Goal: Task Accomplishment & Management: Use online tool/utility

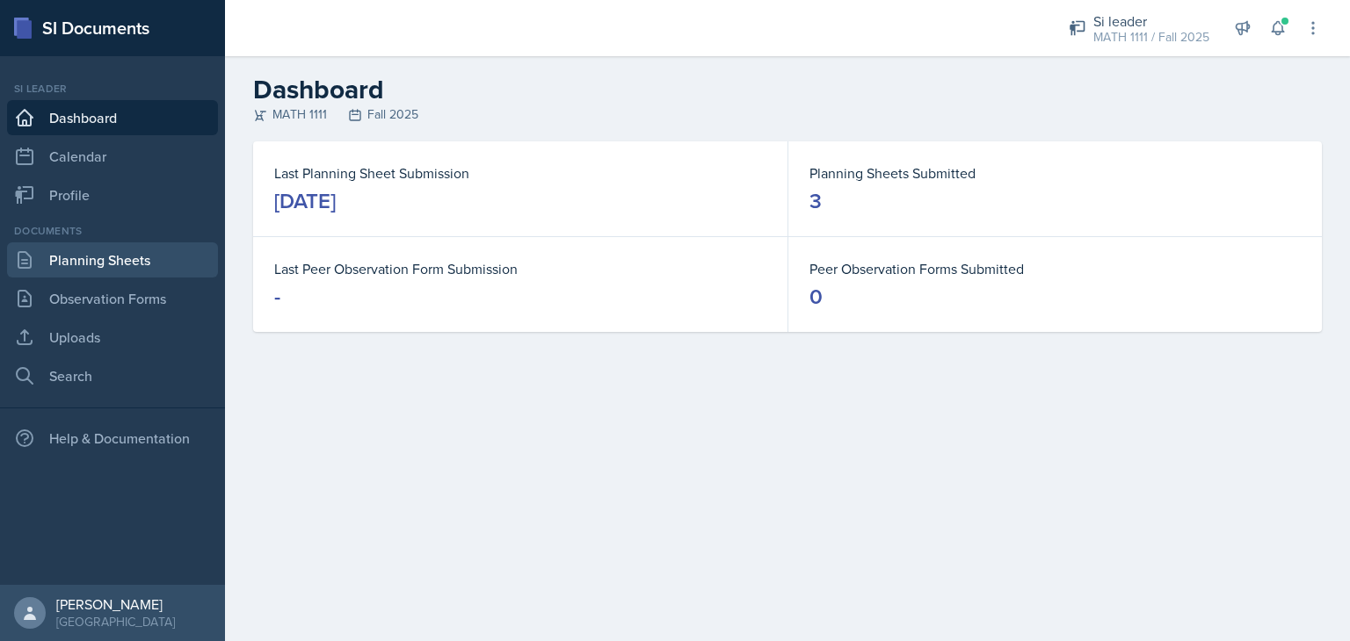
click at [150, 258] on link "Planning Sheets" at bounding box center [112, 260] width 211 height 35
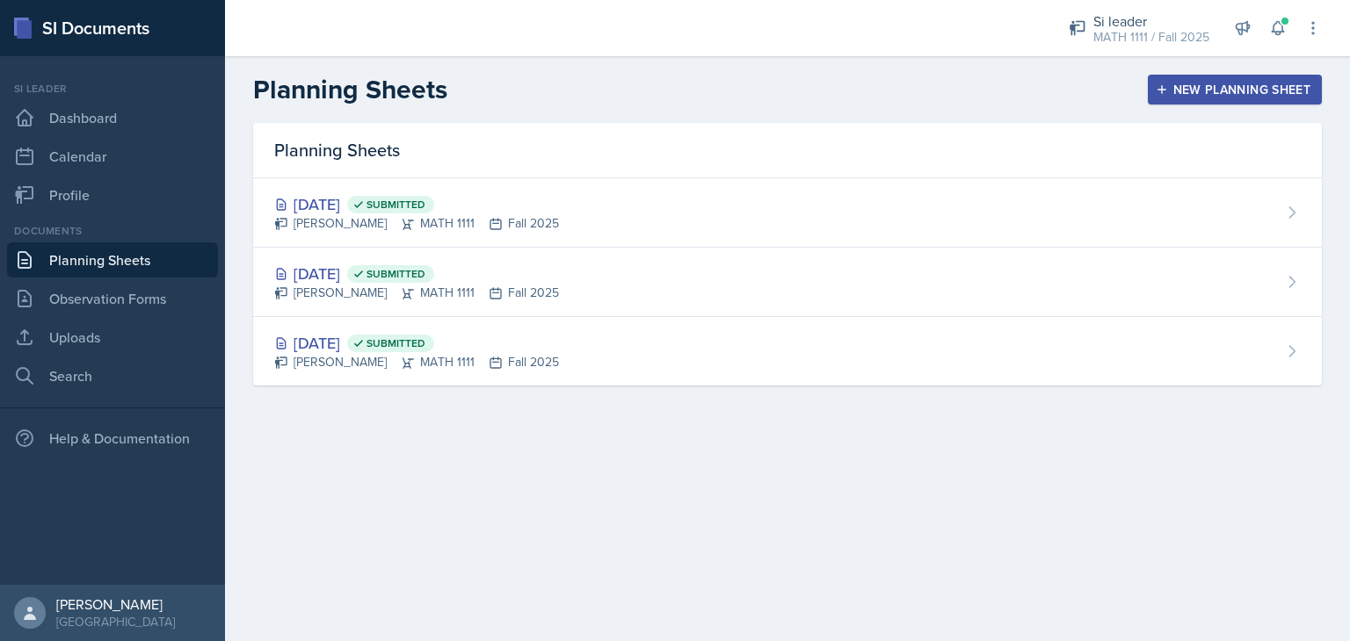
click at [1195, 96] on div "New Planning Sheet" at bounding box center [1234, 90] width 151 height 14
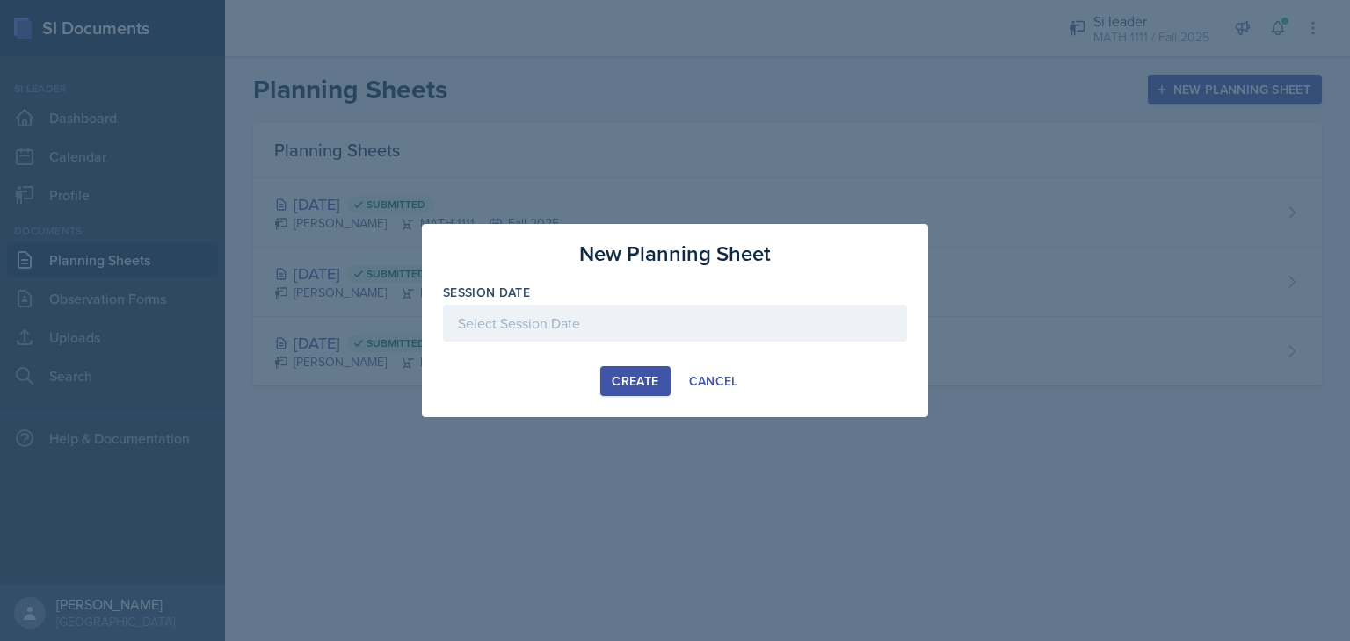
click at [710, 325] on div at bounding box center [675, 323] width 464 height 37
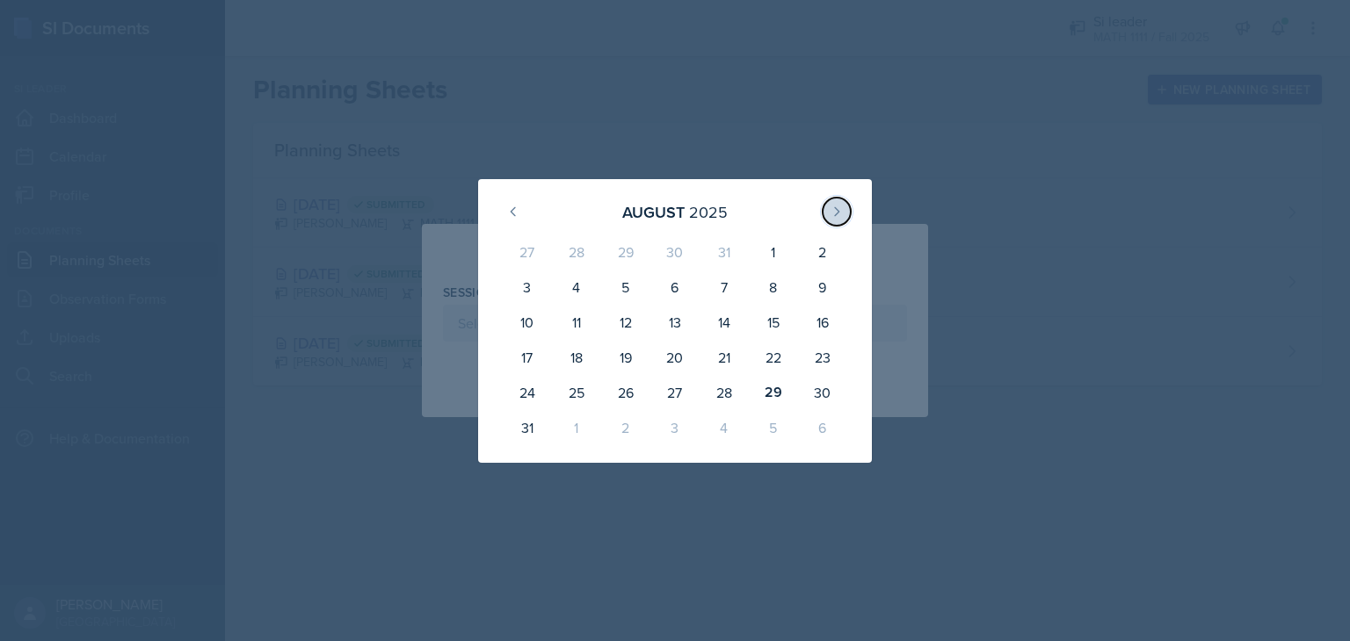
click at [835, 205] on icon at bounding box center [837, 212] width 14 height 14
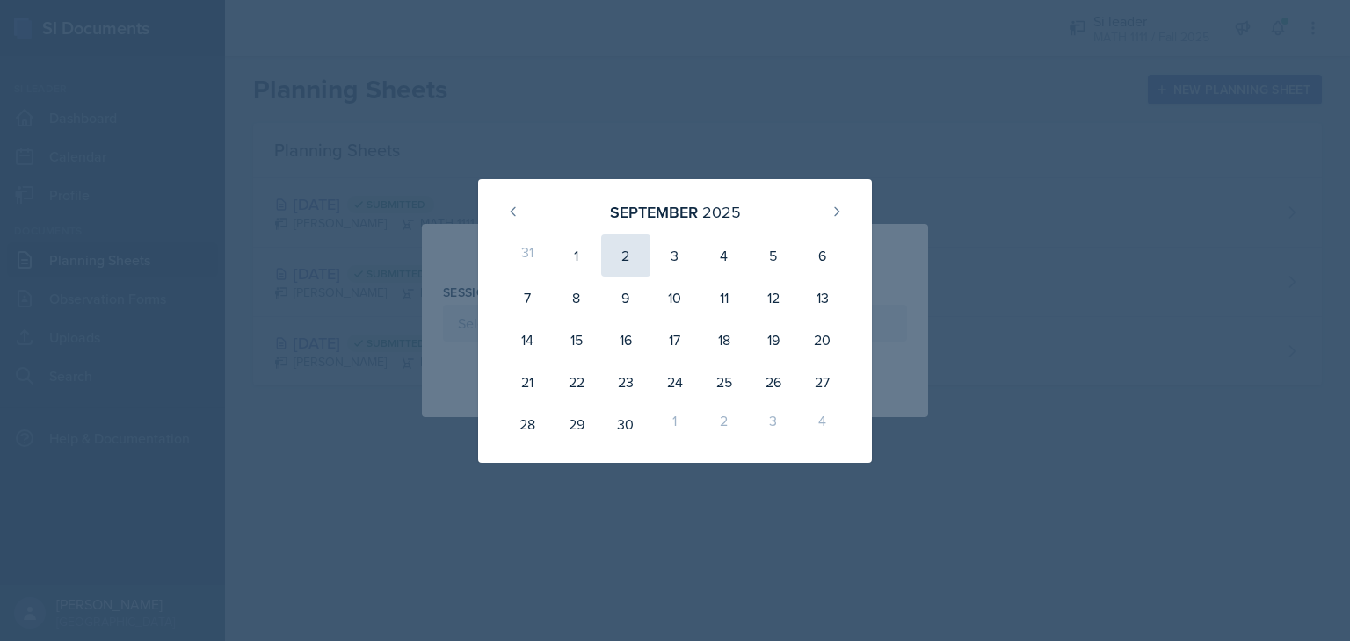
click at [622, 256] on div "2" at bounding box center [625, 256] width 49 height 42
type input "[DATE]"
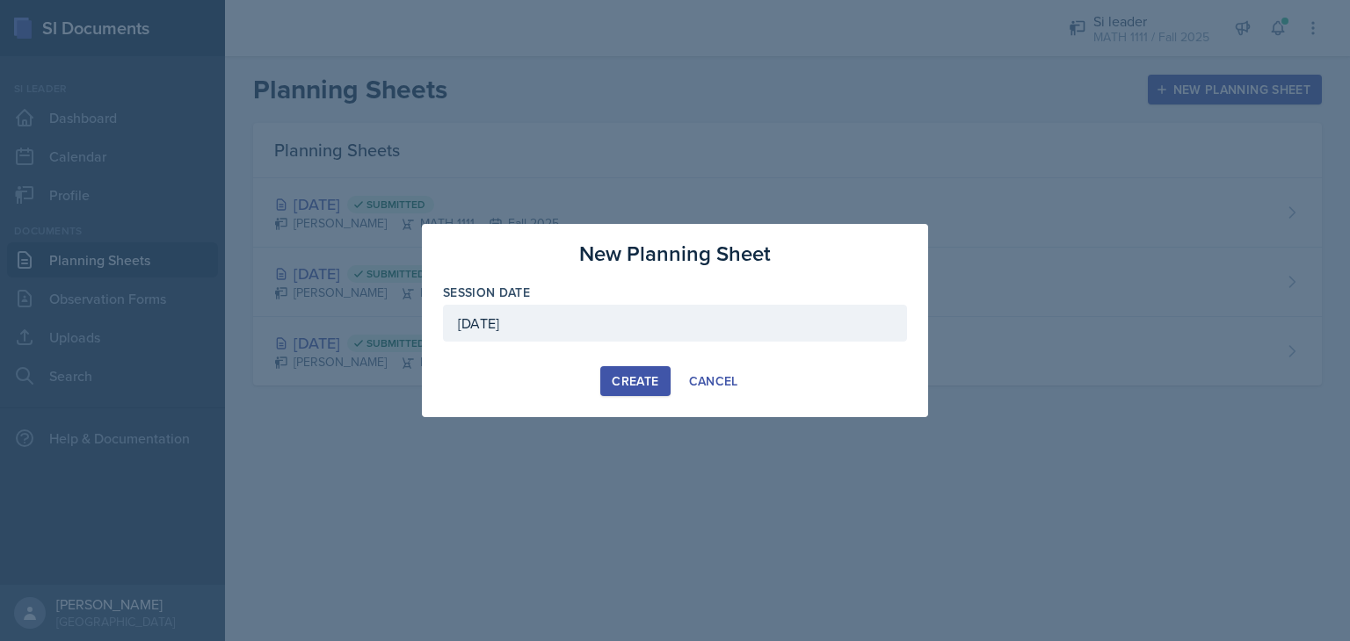
click at [621, 386] on div "Create" at bounding box center [635, 381] width 47 height 14
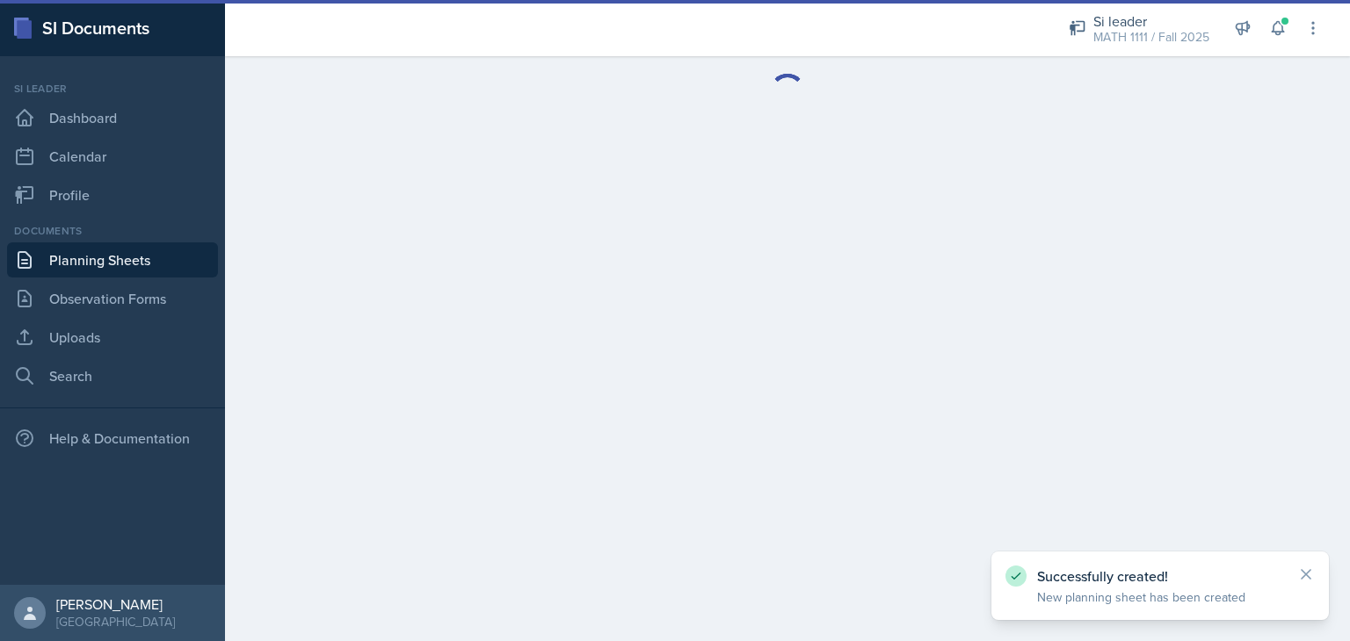
drag, startPoint x: 621, startPoint y: 386, endPoint x: 668, endPoint y: 127, distance: 262.5
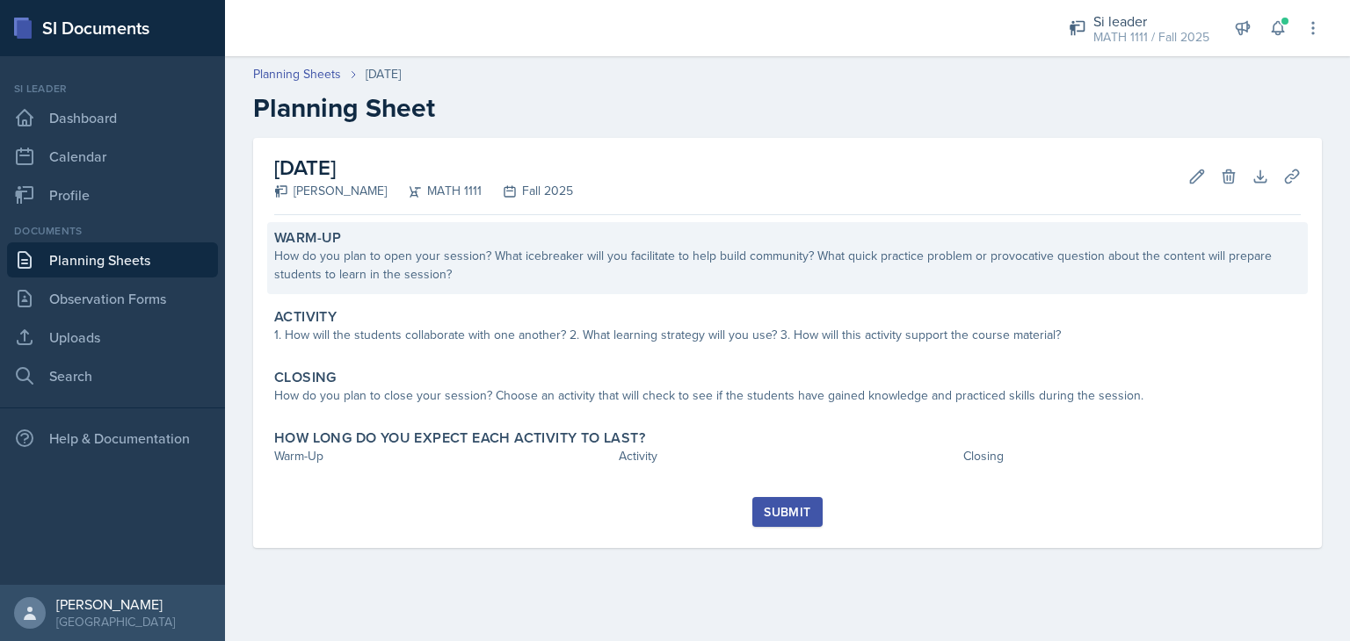
click at [555, 274] on div "How do you plan to open your session? What icebreaker will you facilitate to he…" at bounding box center [787, 265] width 1026 height 37
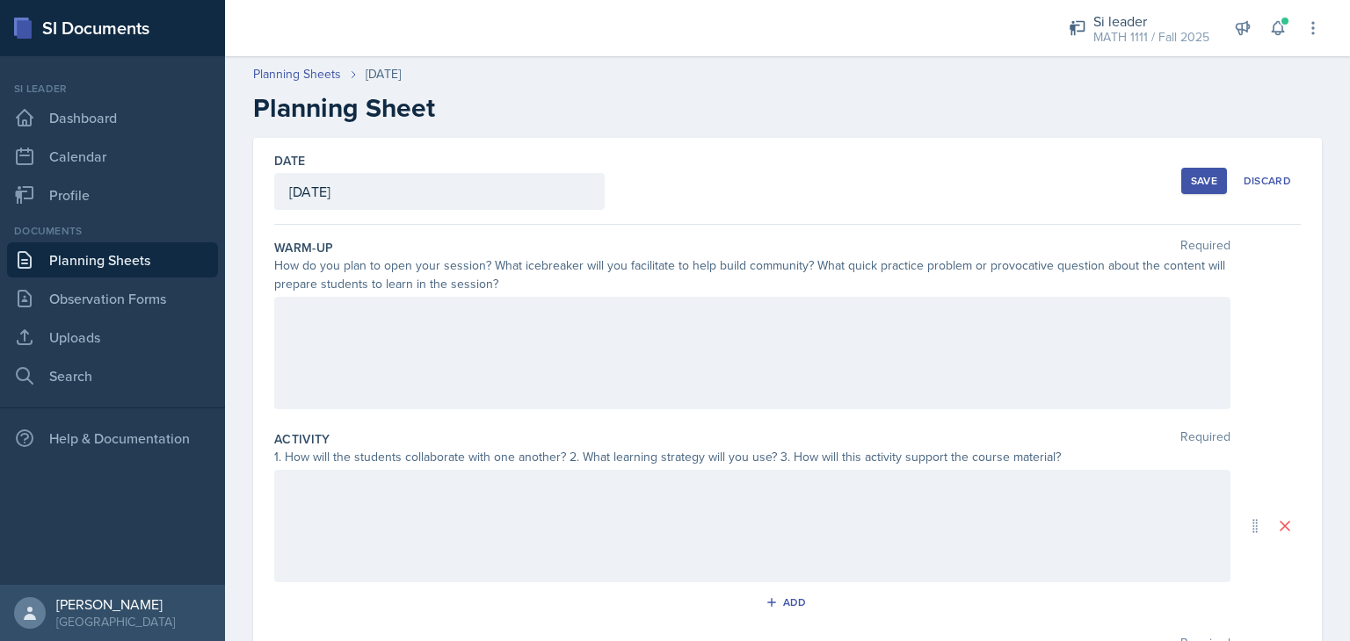
click at [353, 312] on div at bounding box center [752, 353] width 956 height 112
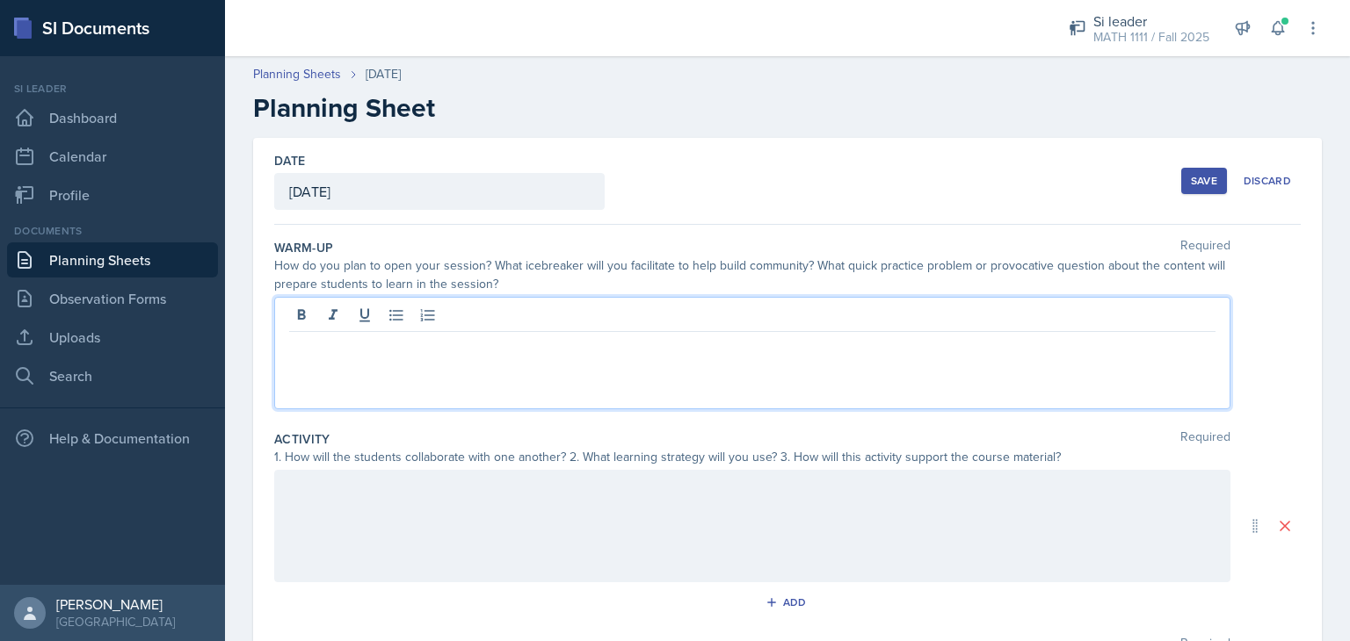
click at [315, 352] on p at bounding box center [752, 346] width 926 height 21
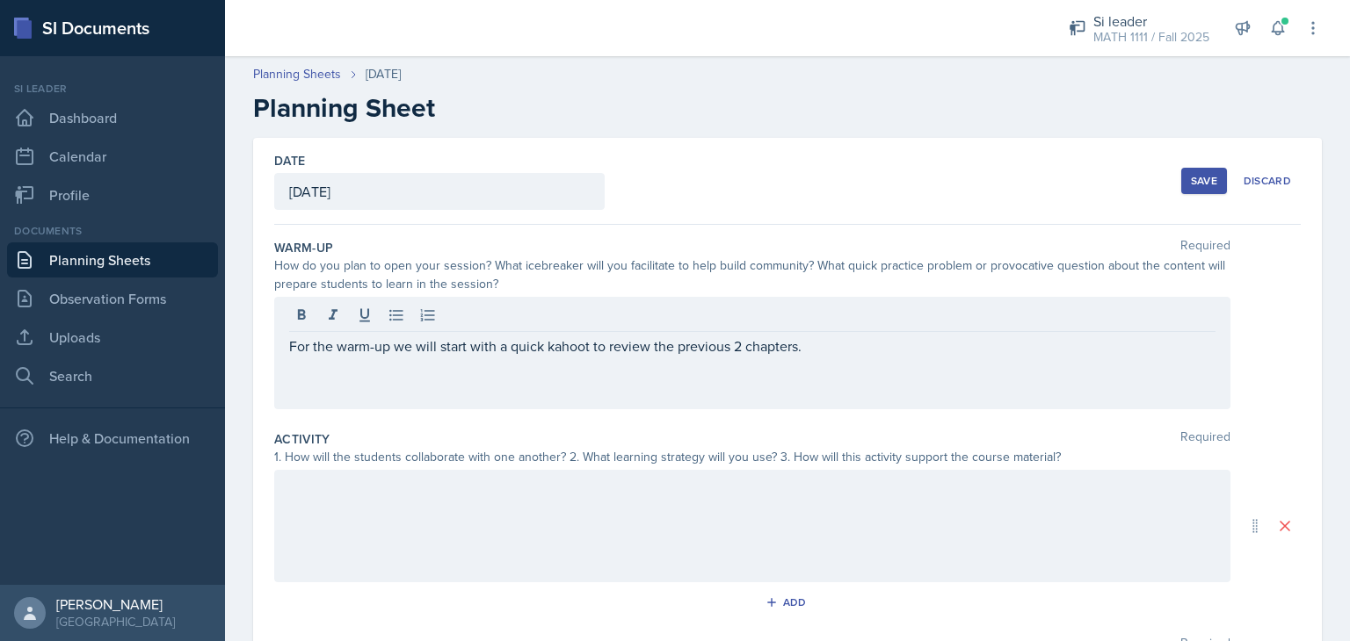
click at [824, 356] on div "For the warm-up we will start with a quick kahoot to review the previous 2 chap…" at bounding box center [752, 353] width 956 height 112
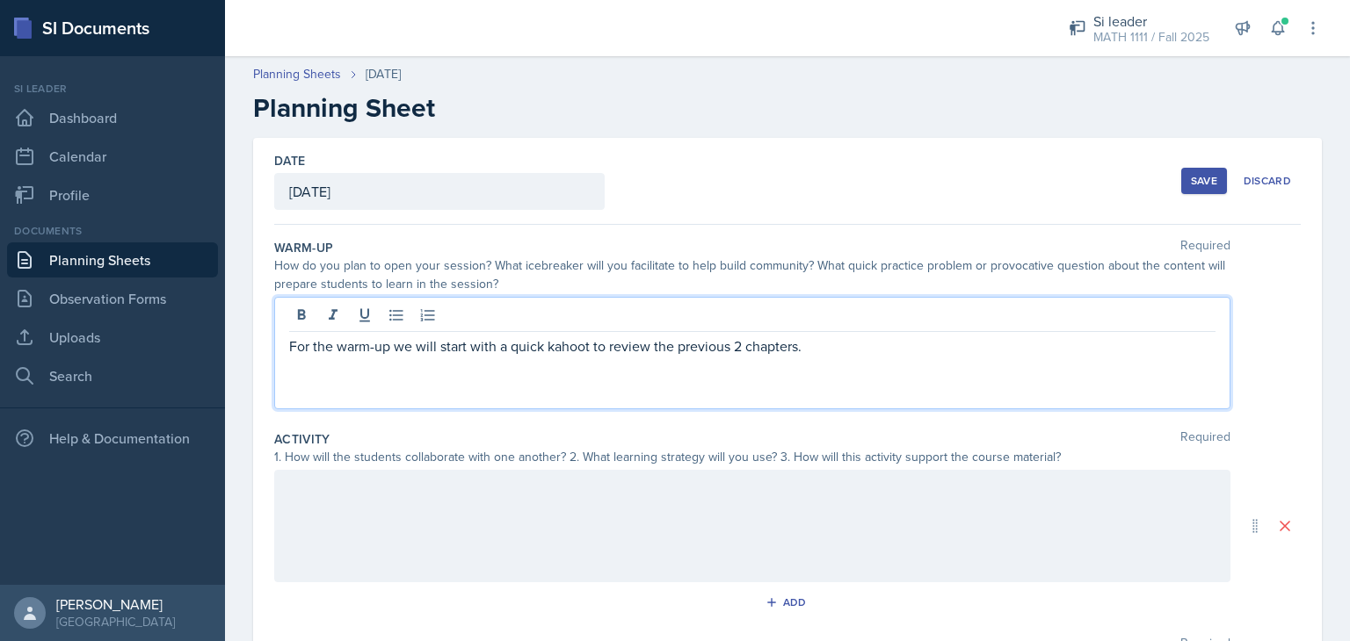
click at [817, 347] on p "For the warm-up we will start with a quick kahoot to review the previous 2 chap…" at bounding box center [752, 346] width 926 height 21
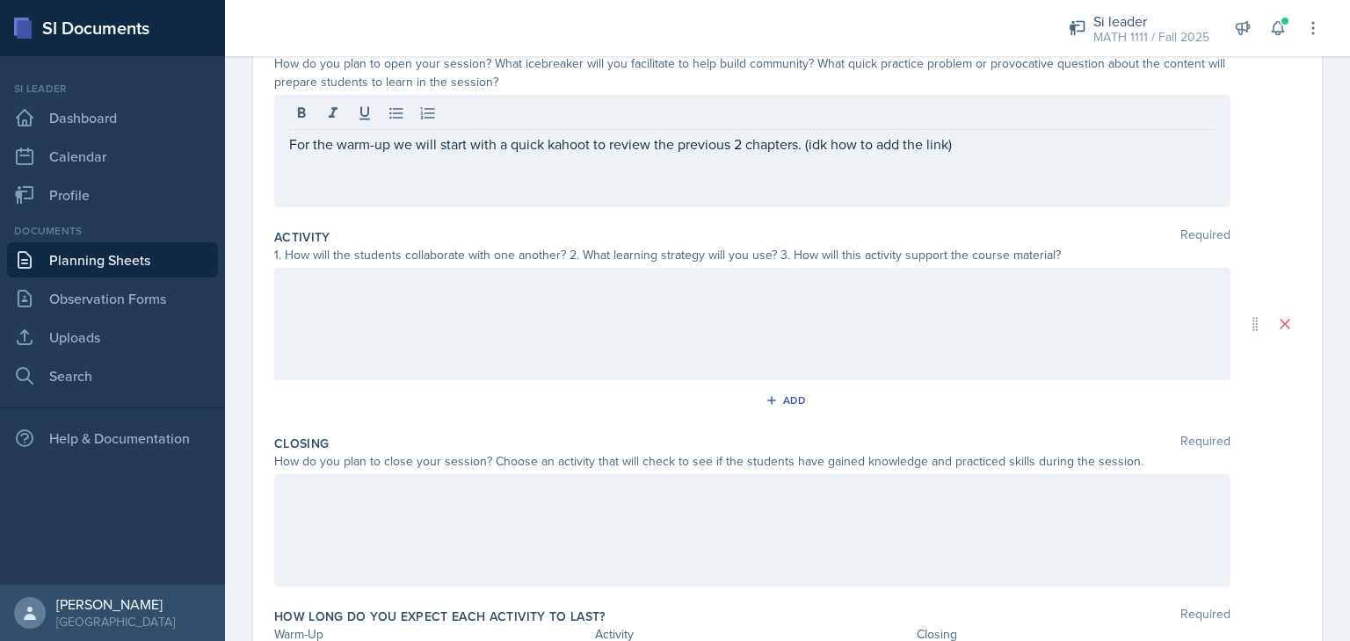
click at [390, 331] on div at bounding box center [752, 324] width 956 height 112
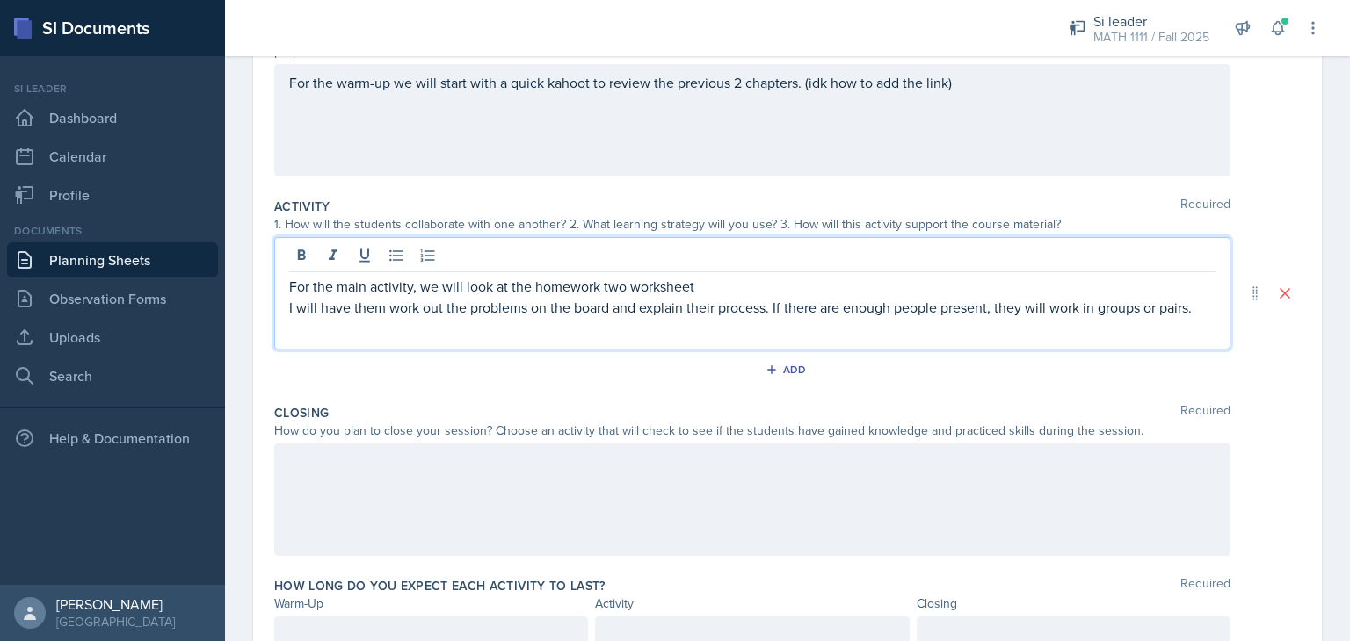
click at [633, 288] on p "For the main activity, we will look at the homework two worksheet" at bounding box center [752, 286] width 926 height 21
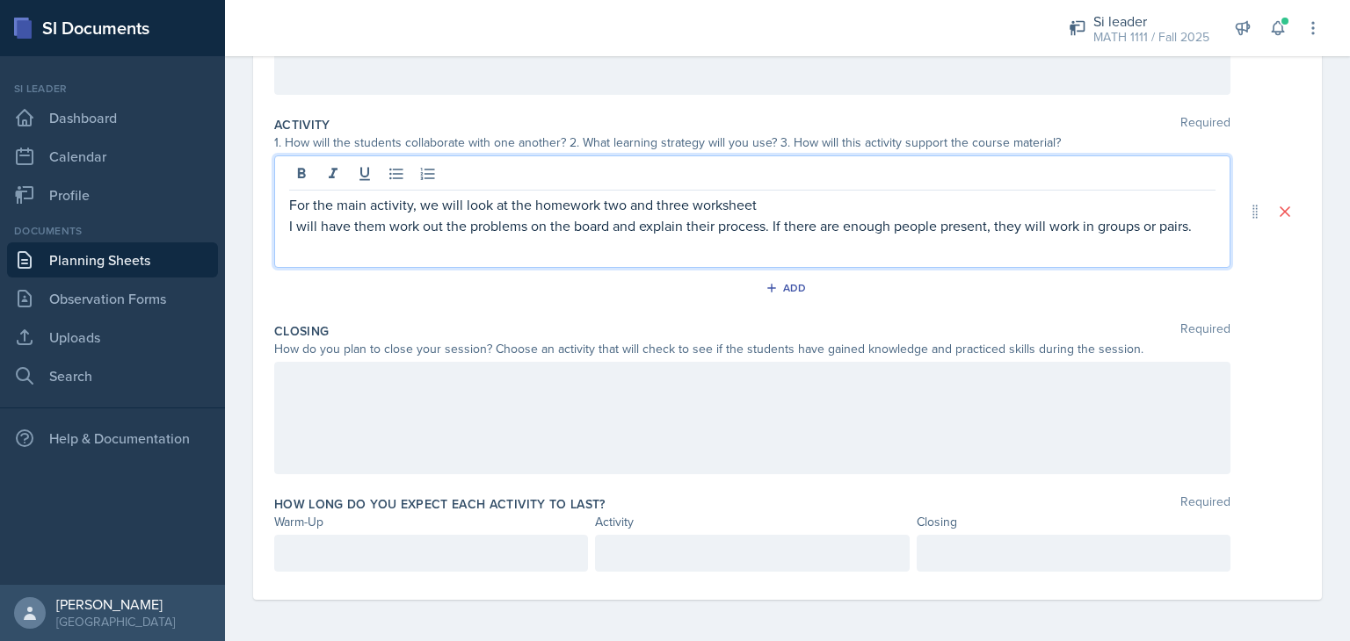
scroll to position [314, 0]
click at [549, 391] on div at bounding box center [752, 419] width 956 height 112
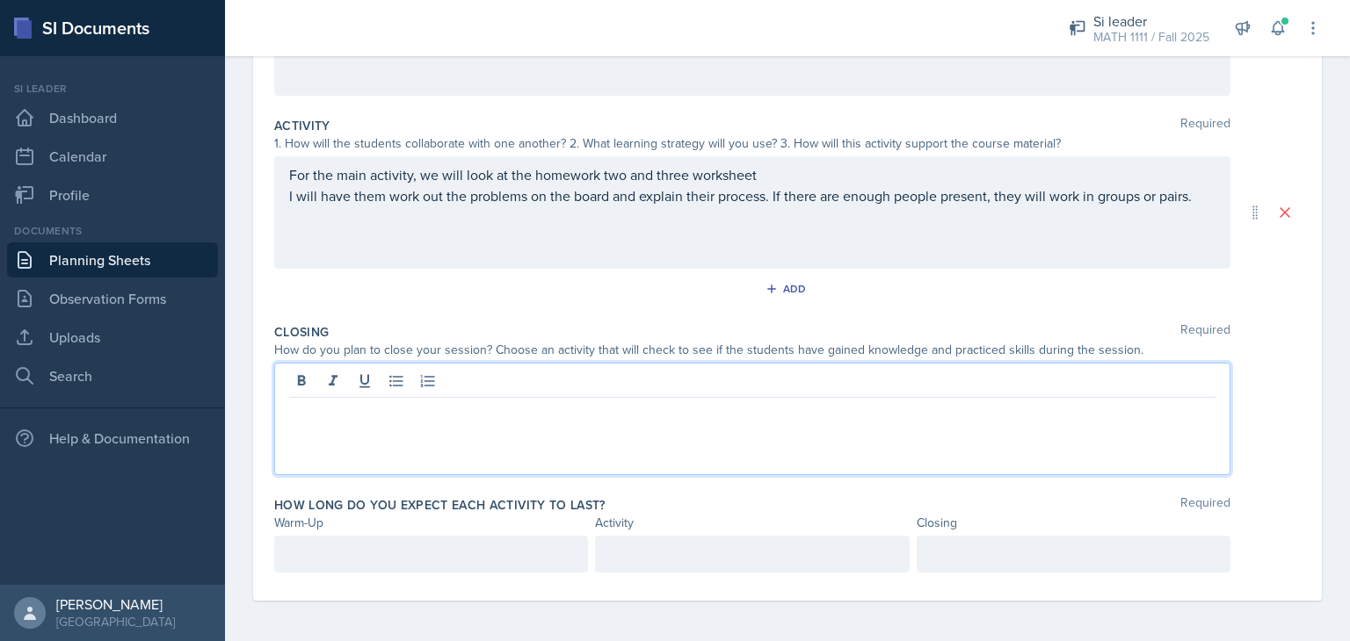
scroll to position [315, 0]
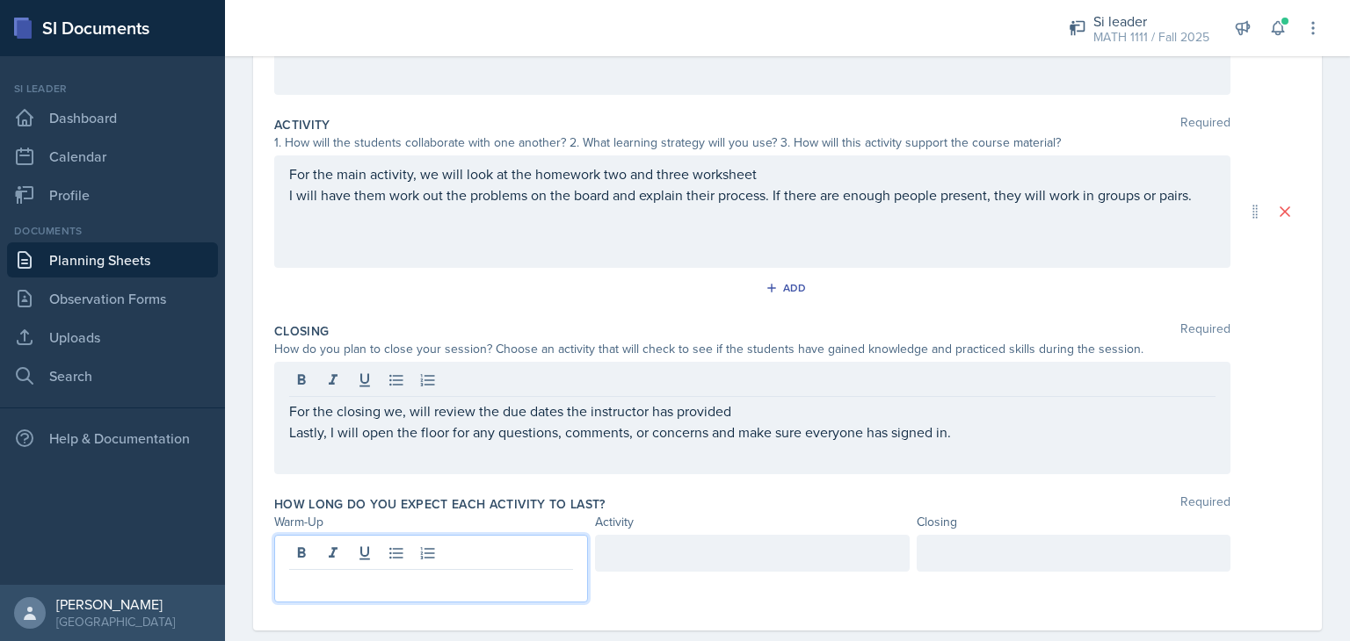
click at [296, 574] on p at bounding box center [431, 584] width 284 height 21
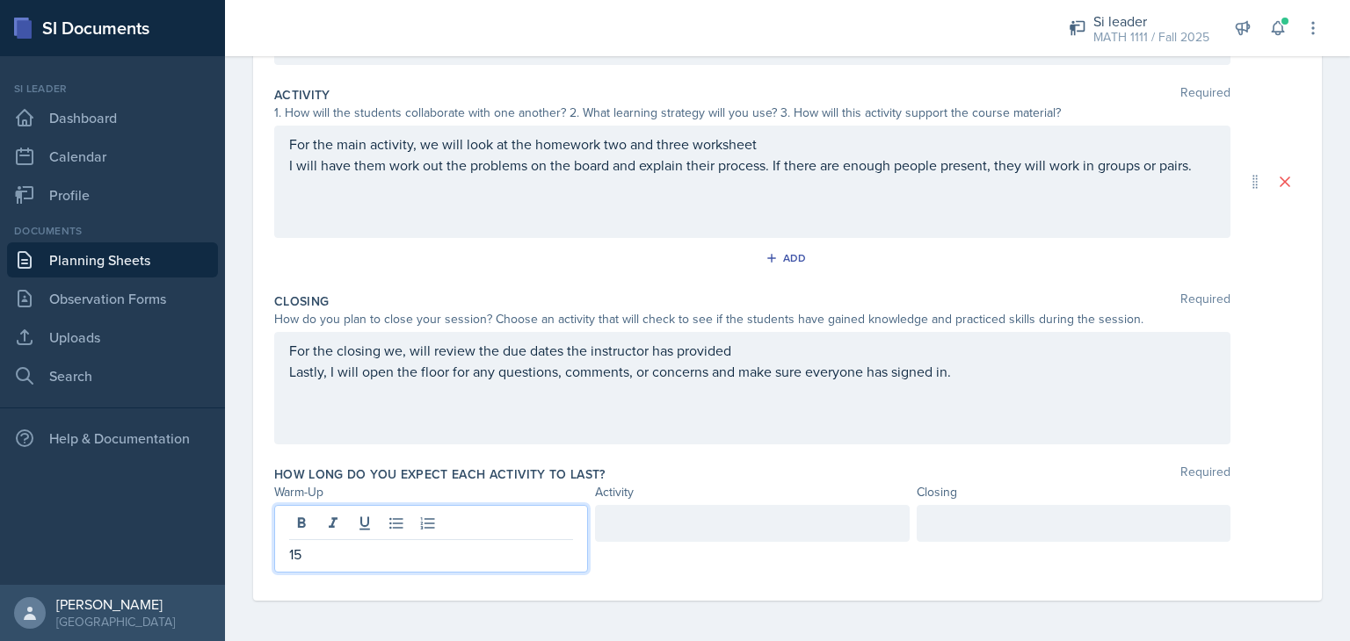
click at [775, 532] on div at bounding box center [752, 523] width 314 height 37
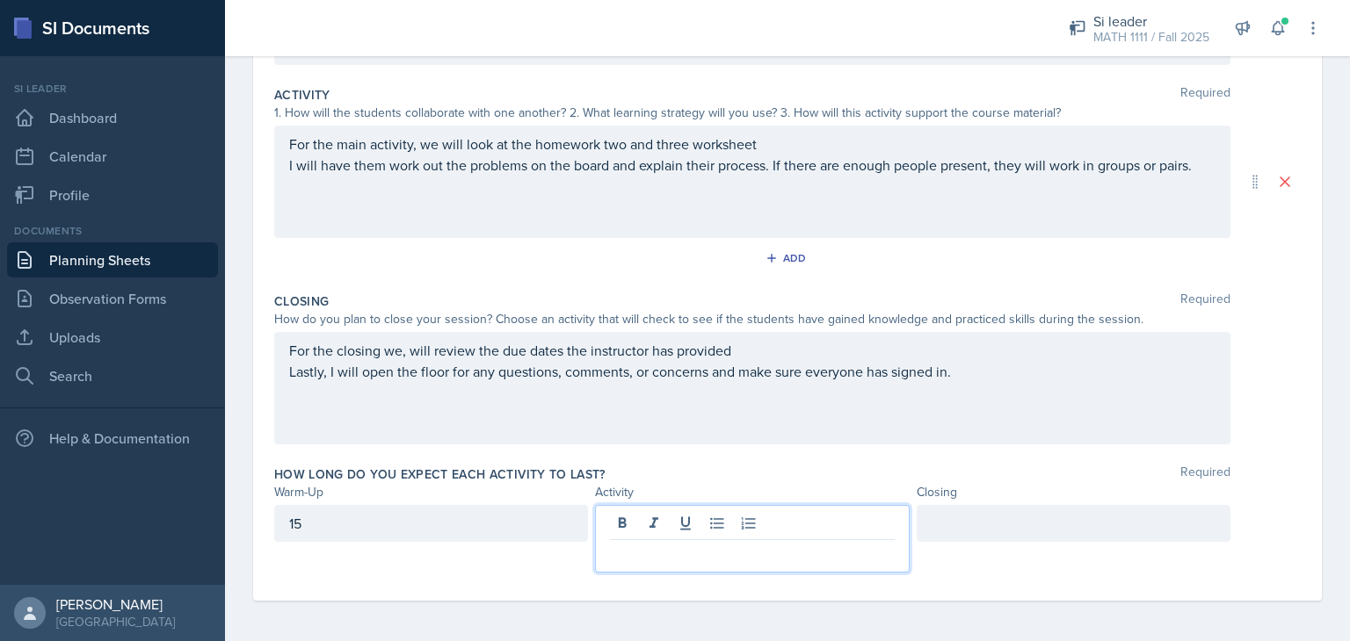
click at [956, 521] on div at bounding box center [1073, 523] width 314 height 37
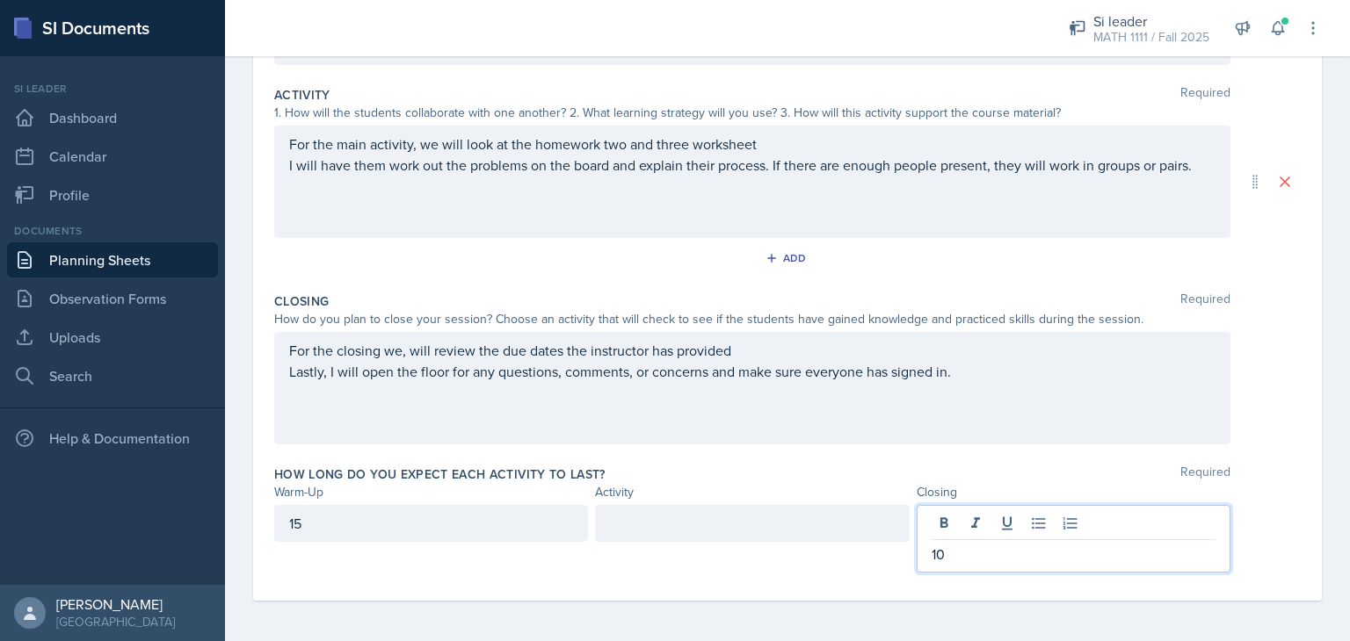
click at [629, 532] on div at bounding box center [752, 523] width 314 height 37
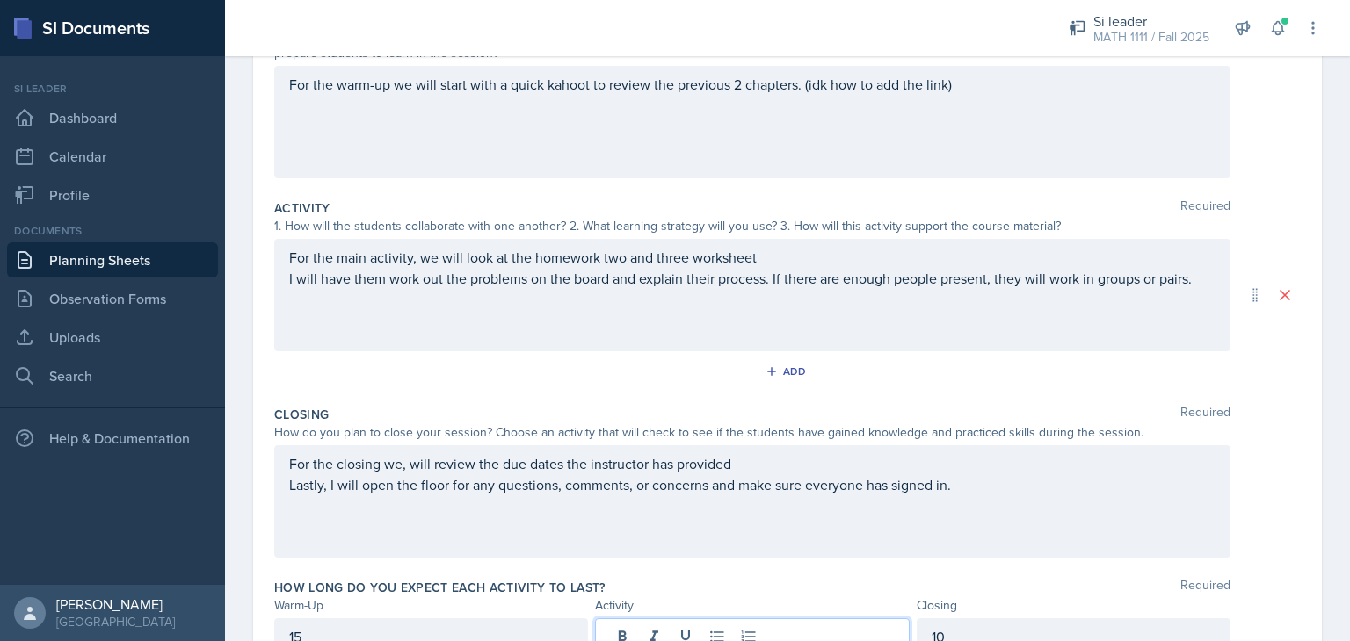
scroll to position [0, 0]
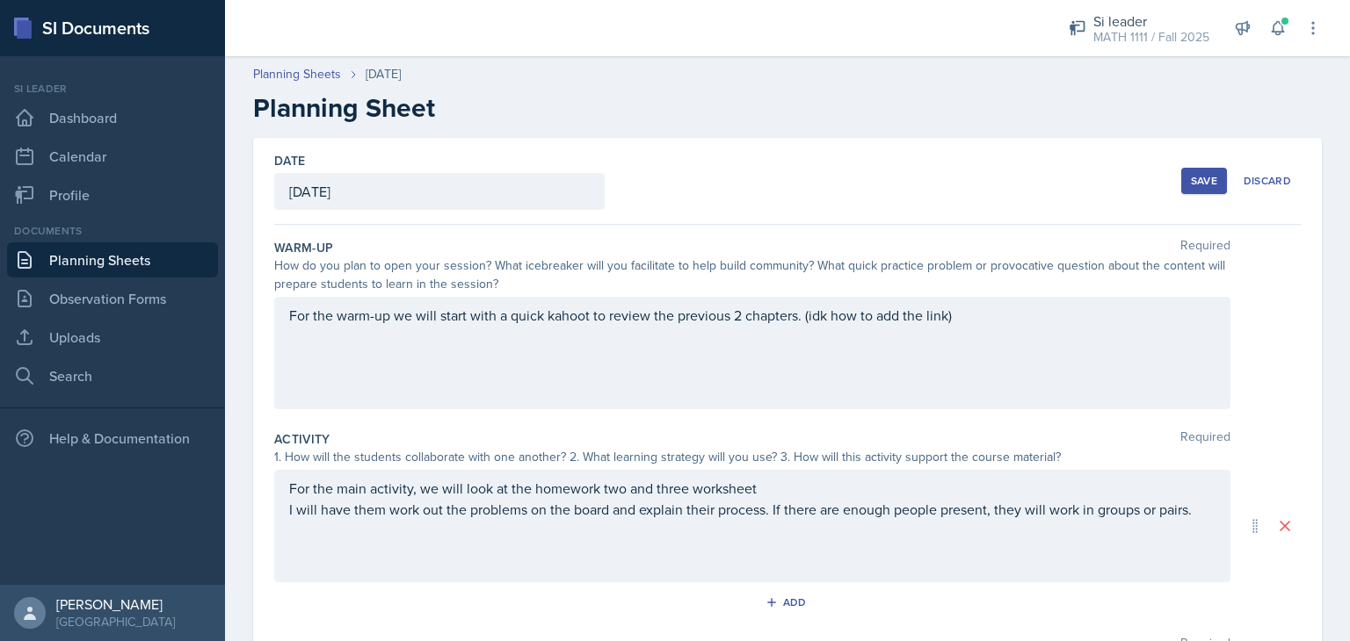
click at [1191, 175] on div "Save" at bounding box center [1204, 181] width 26 height 14
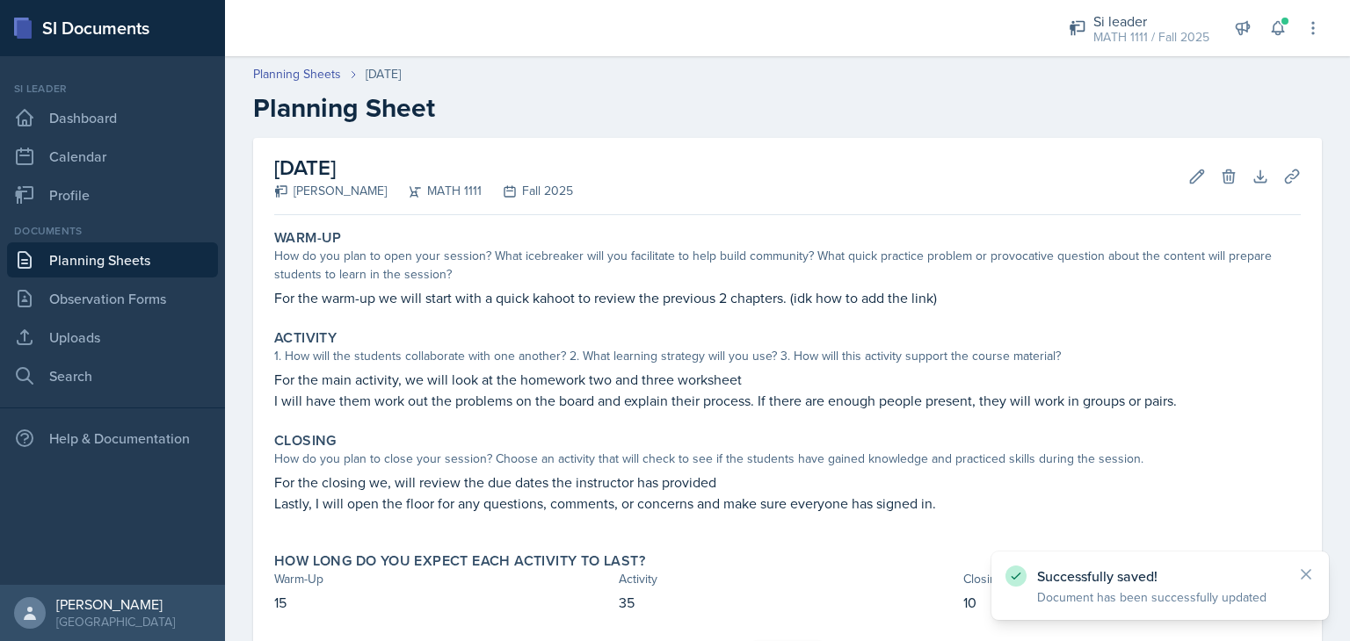
click at [97, 260] on link "Planning Sheets" at bounding box center [112, 260] width 211 height 35
